Goal: Task Accomplishment & Management: Use online tool/utility

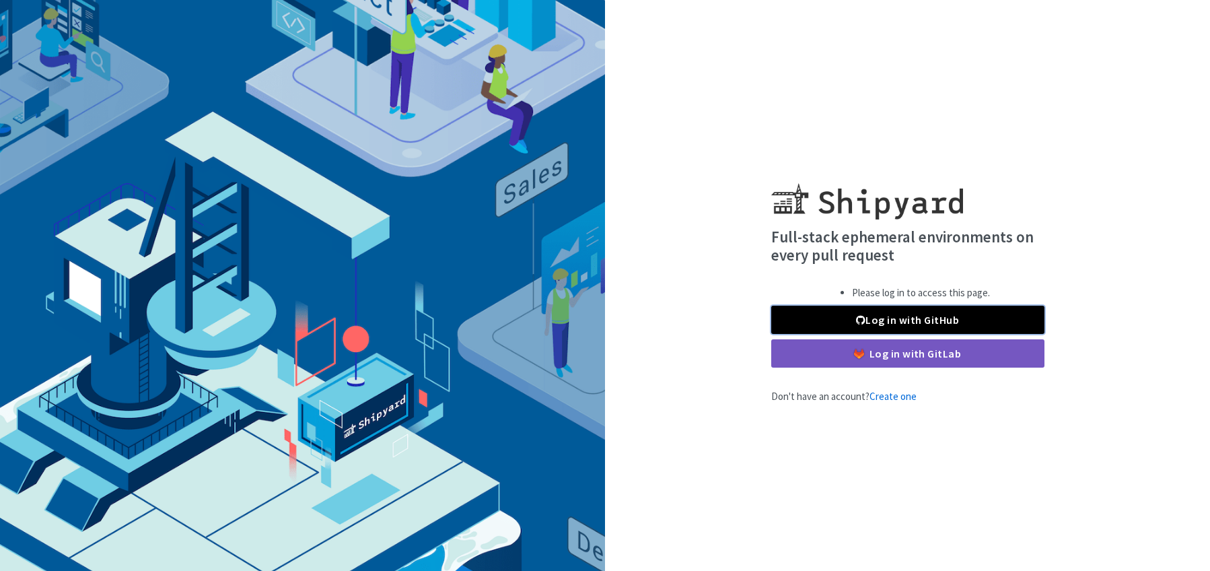
click at [881, 320] on link "Log in with GitHub" at bounding box center [907, 319] width 273 height 28
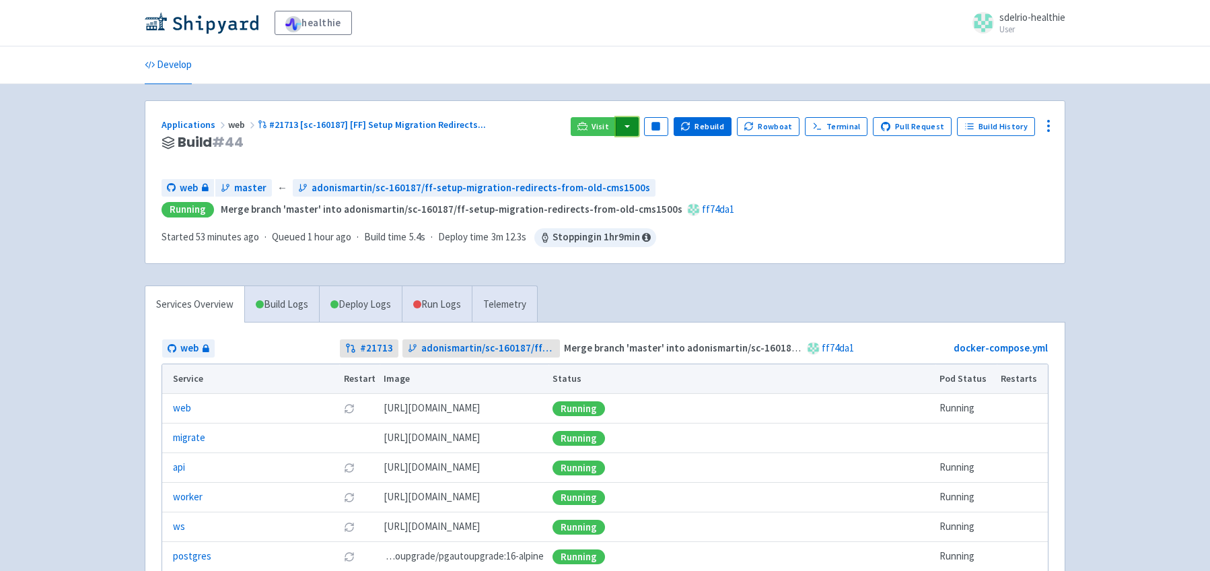
click at [639, 131] on button "button" at bounding box center [627, 126] width 23 height 19
click at [666, 175] on link "web (web)" at bounding box center [653, 174] width 77 height 21
